Goal: Transaction & Acquisition: Purchase product/service

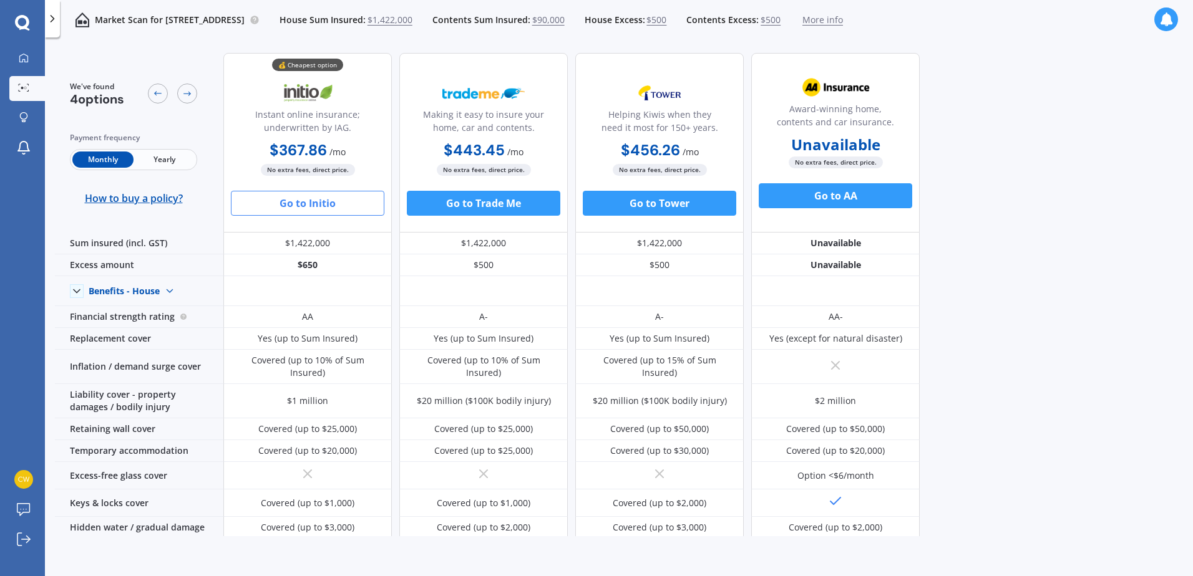
click at [303, 203] on button "Go to Initio" at bounding box center [307, 203] width 153 height 25
